Goal: Information Seeking & Learning: Learn about a topic

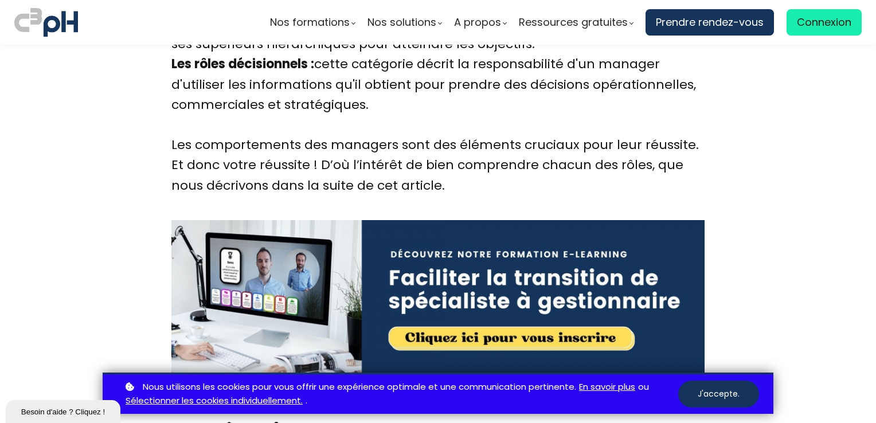
scroll to position [1852, 0]
